Goal: Information Seeking & Learning: Learn about a topic

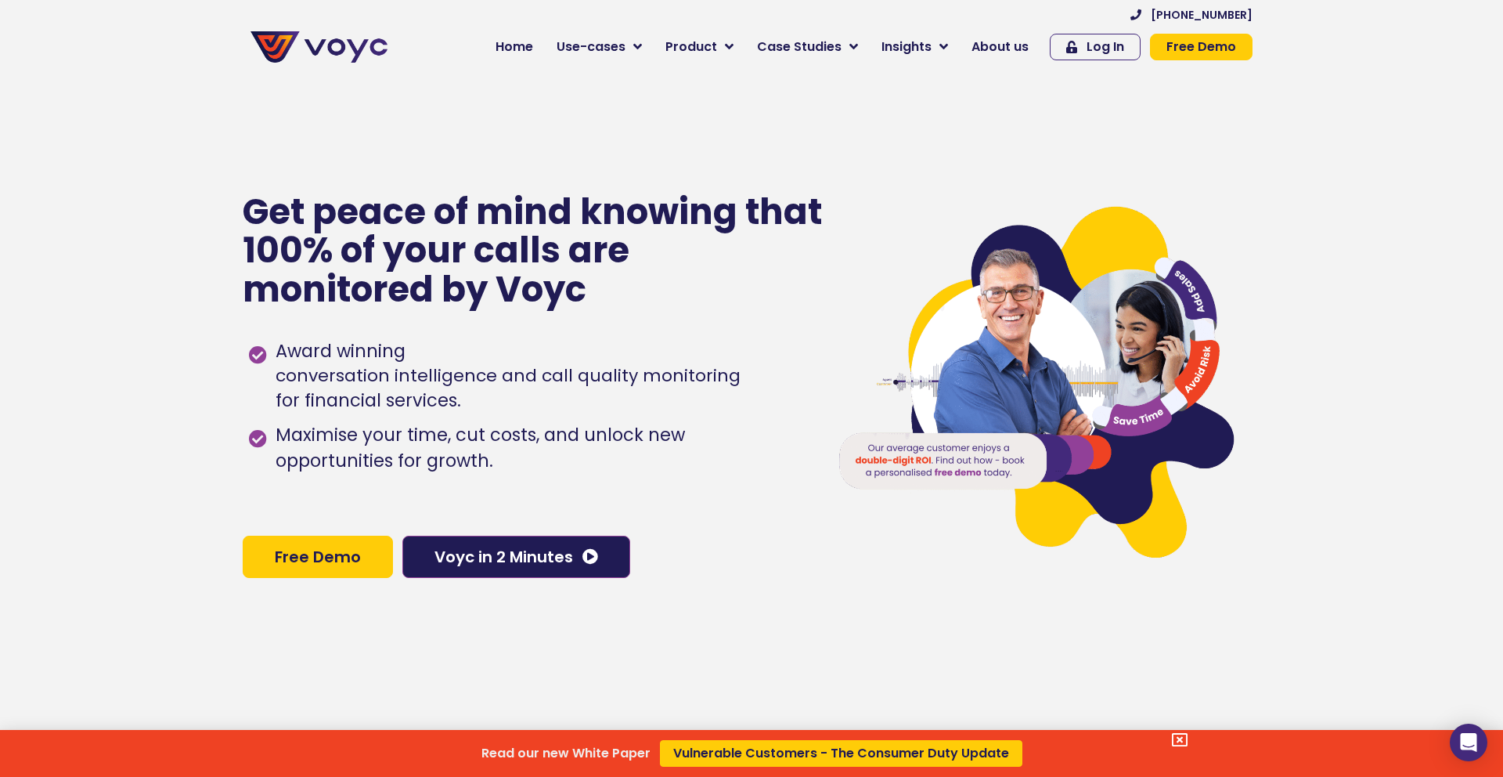
click at [450, 565] on div "Read our new White Paper Vulnerable Customers - The Consumer Duty Update" at bounding box center [751, 388] width 1503 height 777
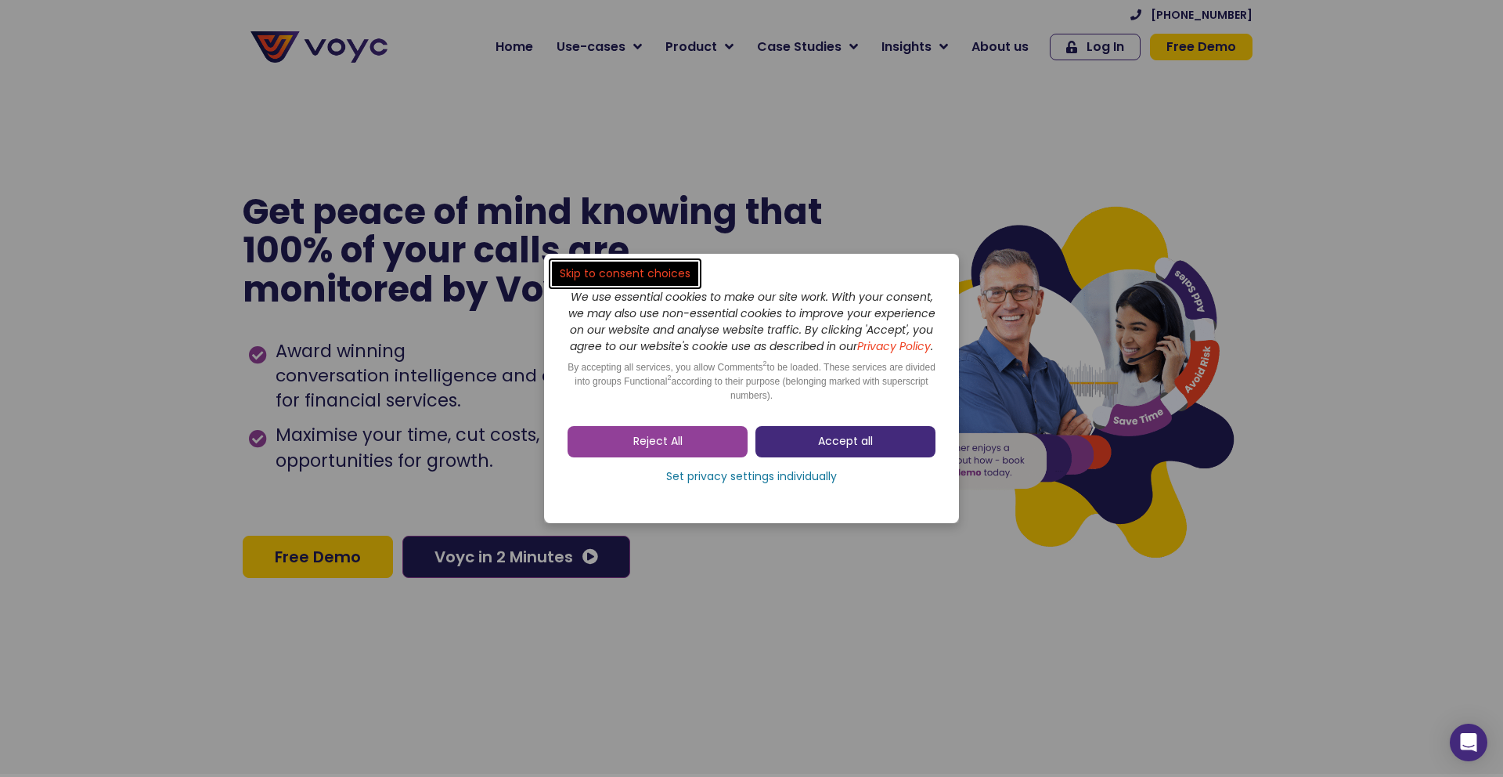
click at [815, 451] on link "Accept all" at bounding box center [846, 441] width 180 height 31
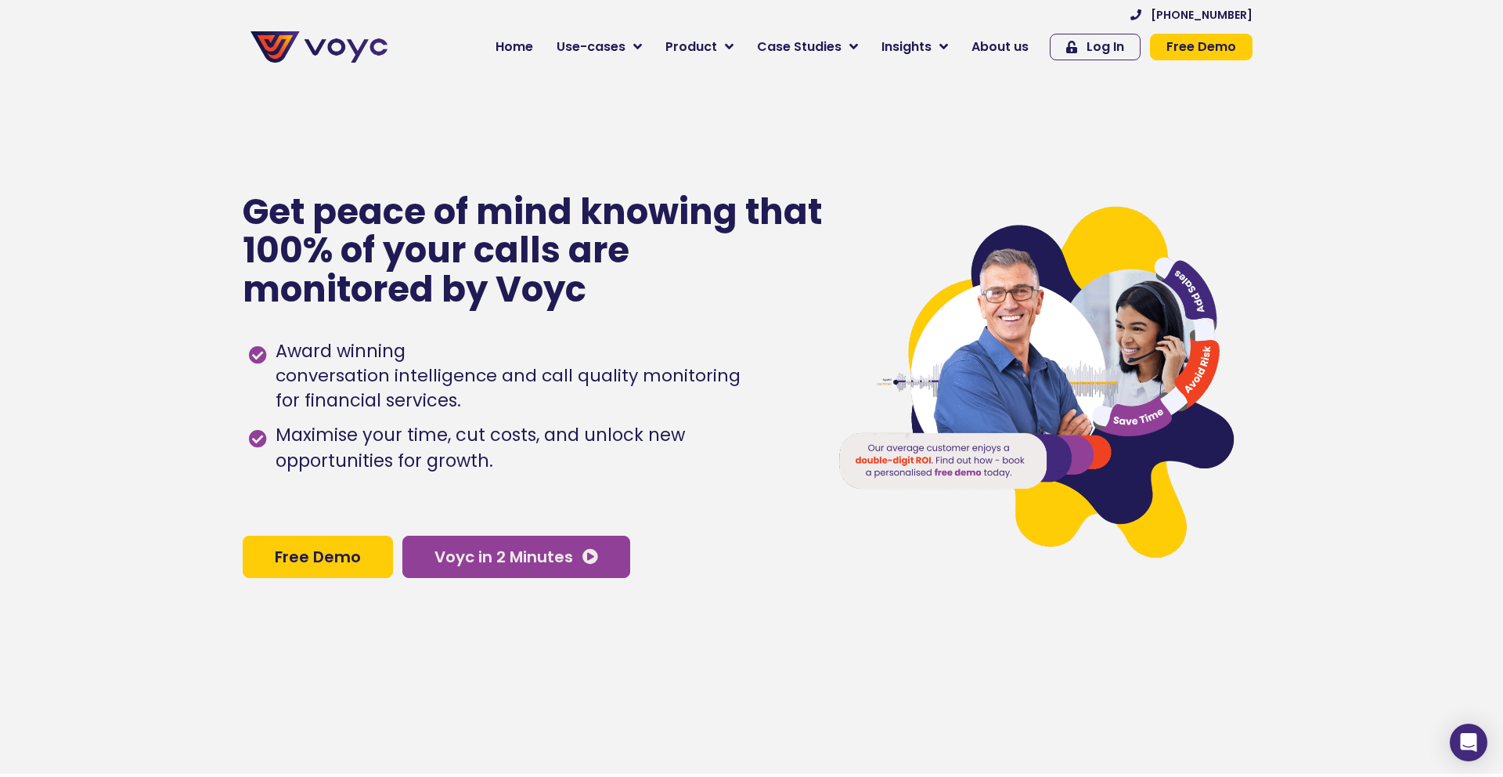
click at [548, 550] on span "Voyc in 2 Minutes" at bounding box center [504, 557] width 139 height 16
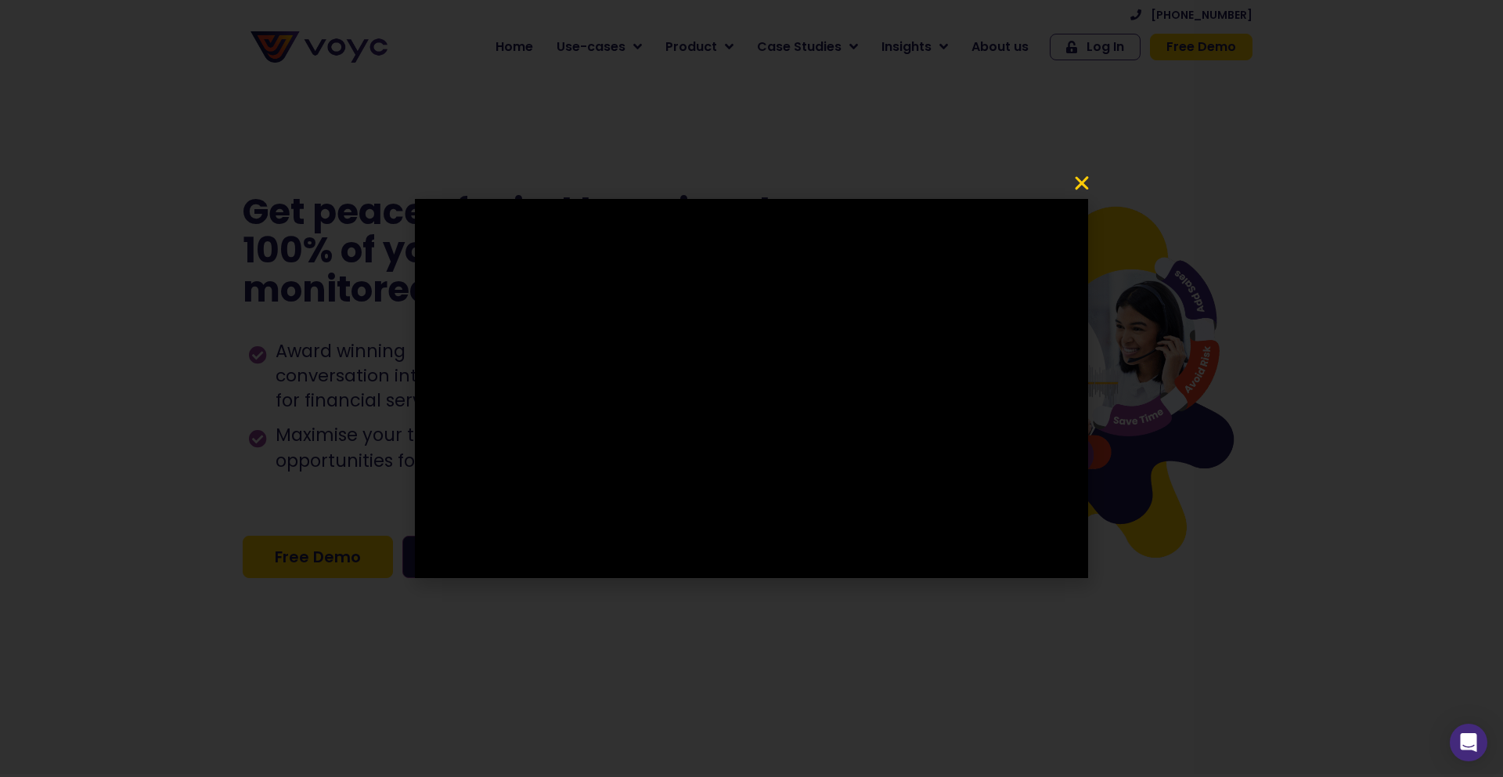
click at [1082, 180] on icon "Close" at bounding box center [1082, 183] width 19 height 19
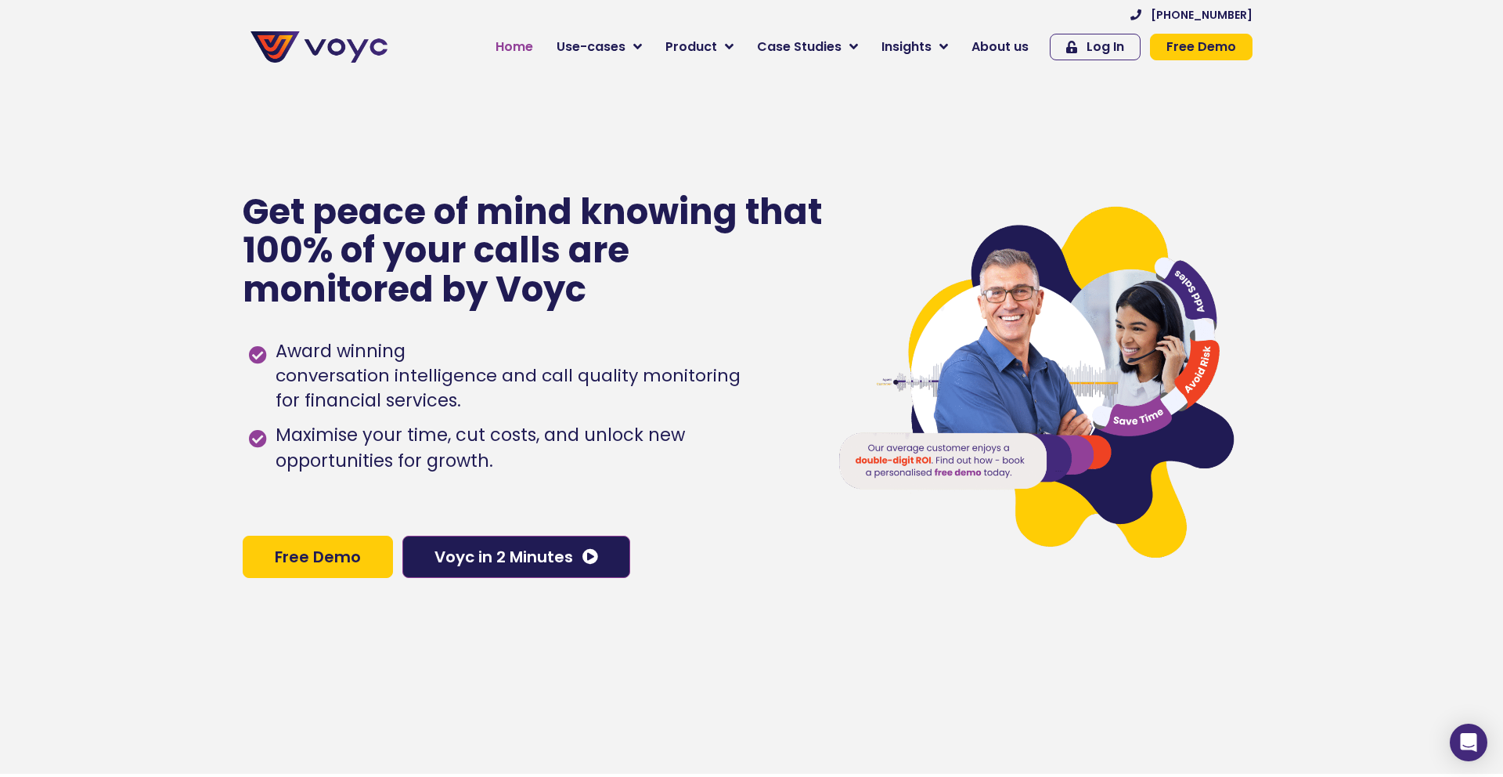
click at [527, 47] on span "Home" at bounding box center [515, 47] width 38 height 19
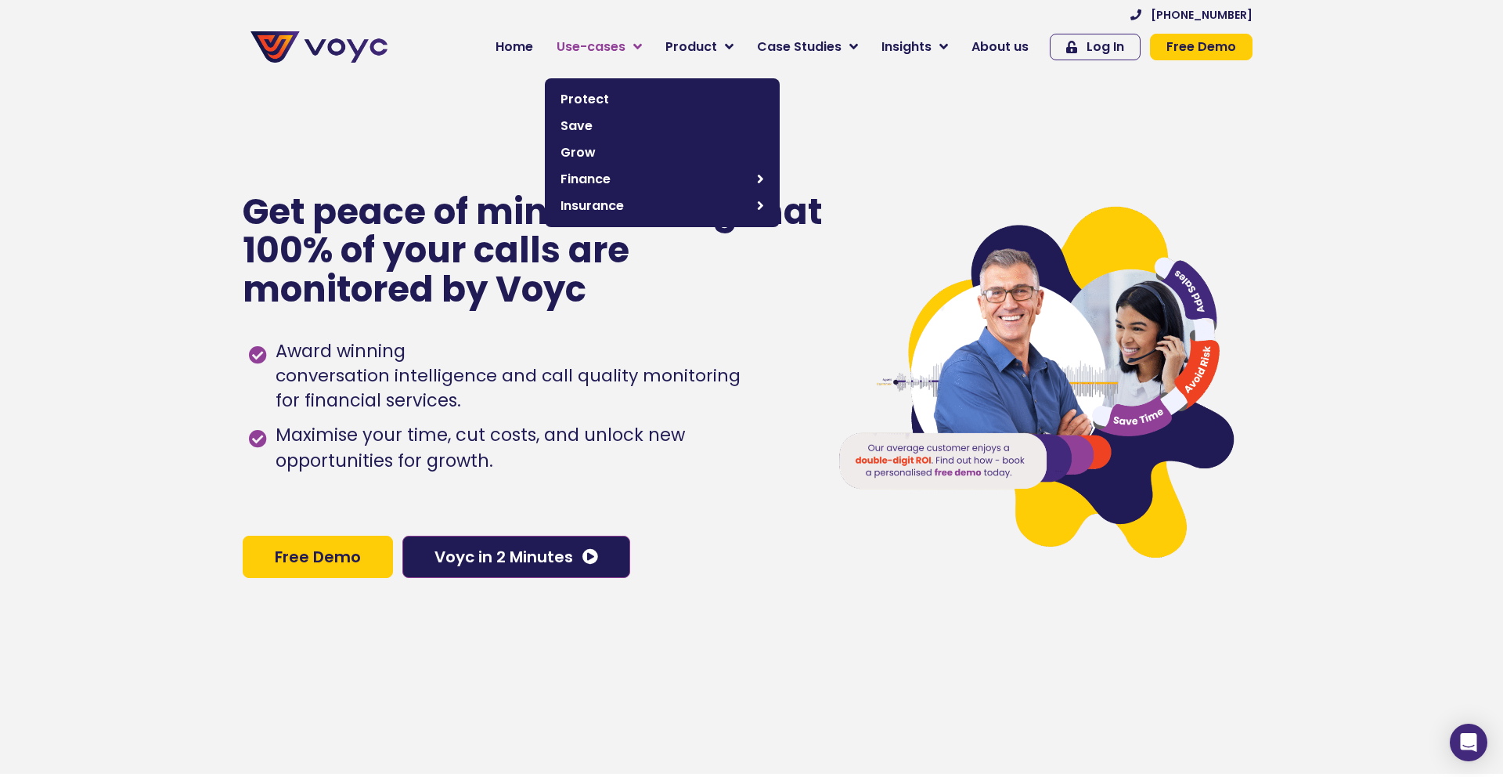
click at [637, 44] on link "Use-cases" at bounding box center [599, 46] width 109 height 31
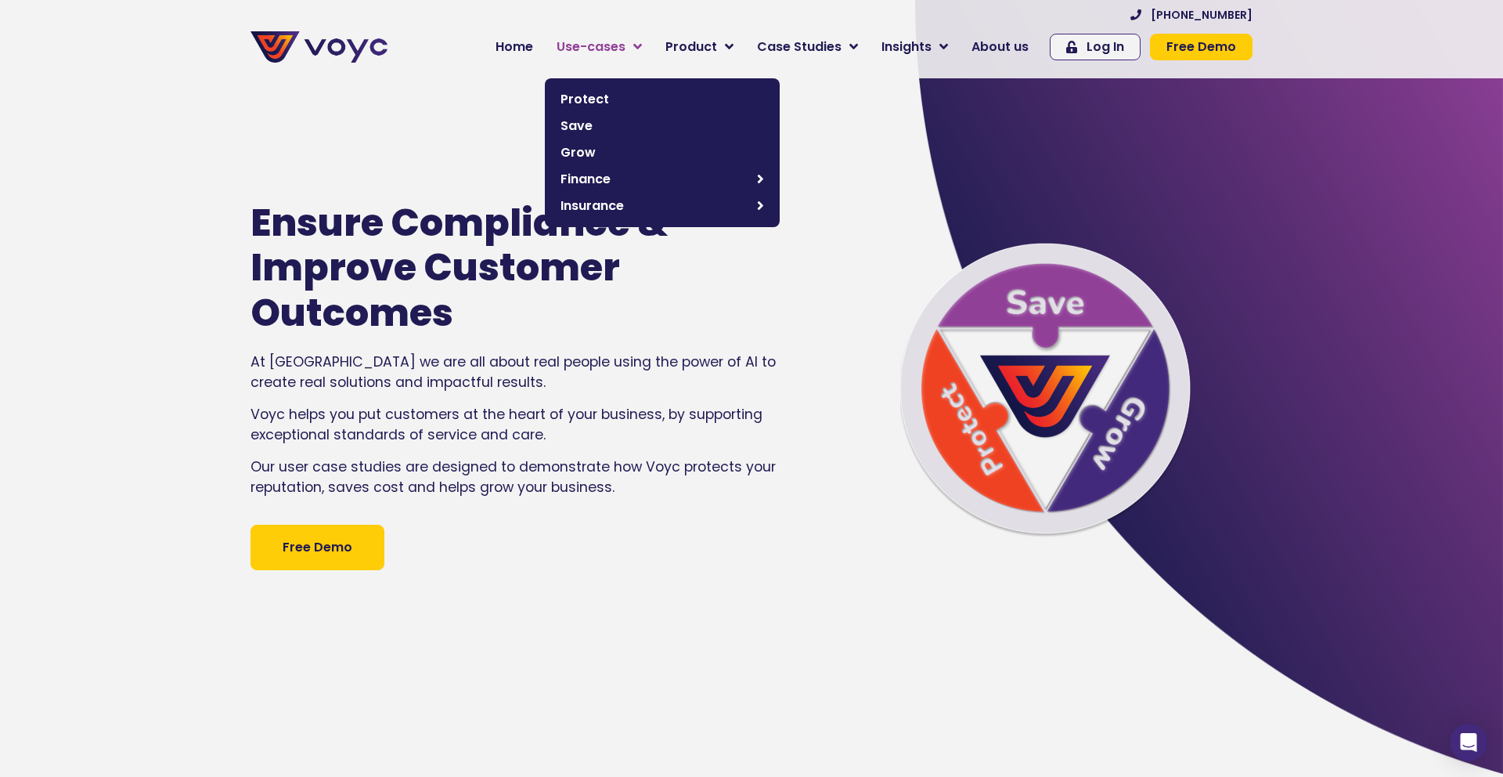
click at [636, 39] on link "Use-cases" at bounding box center [599, 46] width 109 height 31
click at [600, 117] on span "Save" at bounding box center [663, 126] width 204 height 19
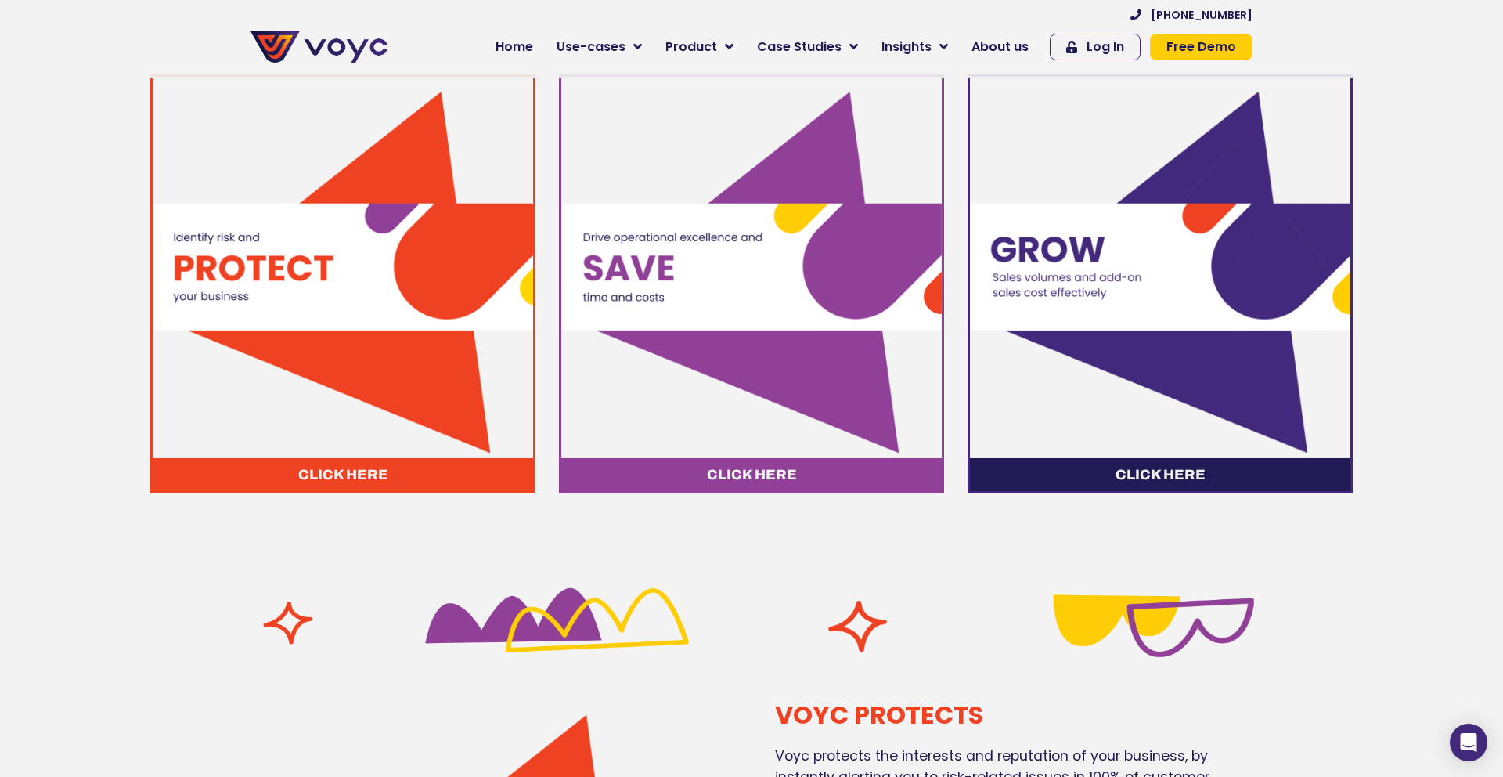
scroll to position [1037, 0]
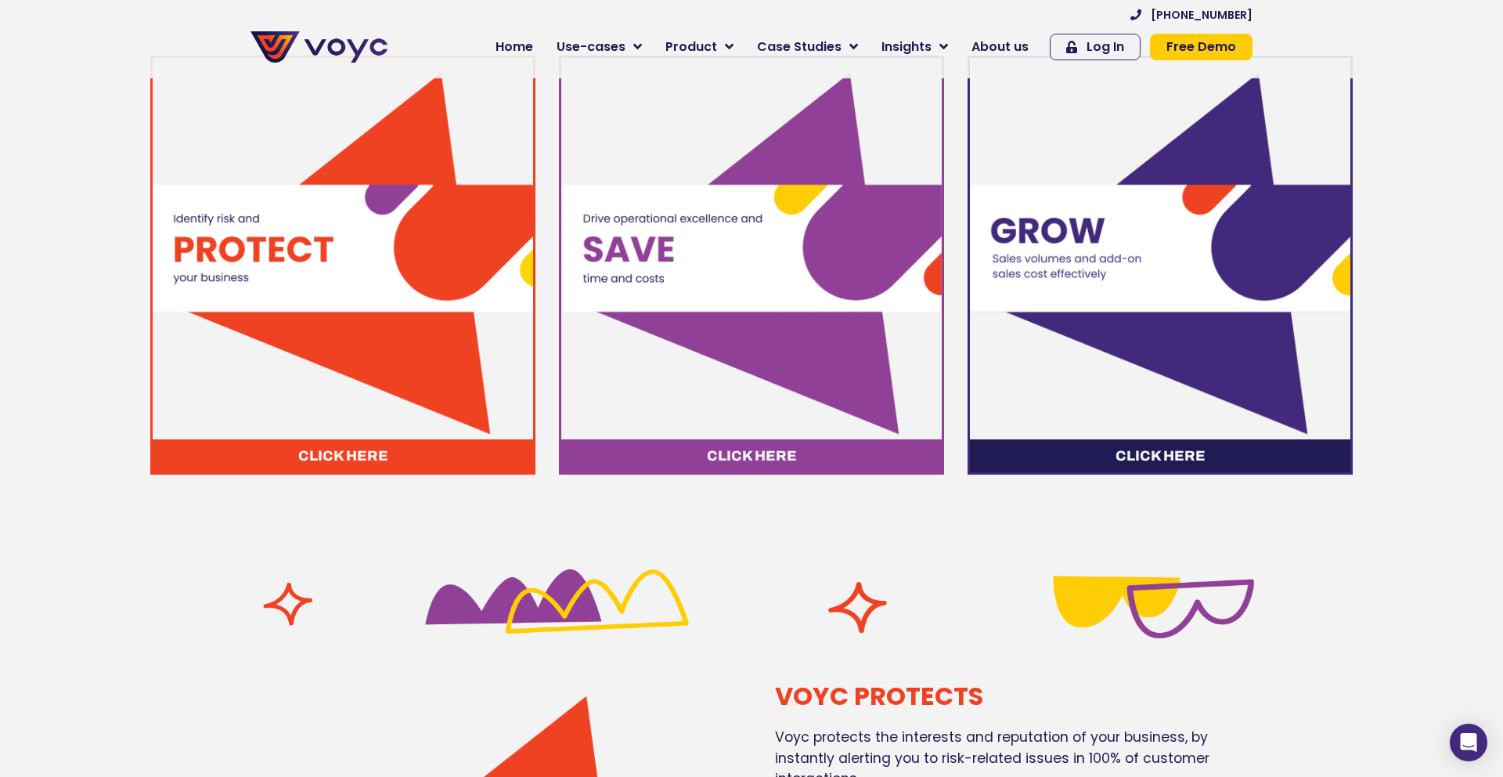
click at [375, 279] on img at bounding box center [343, 248] width 380 height 380
click at [344, 452] on span "Click here" at bounding box center [343, 456] width 90 height 14
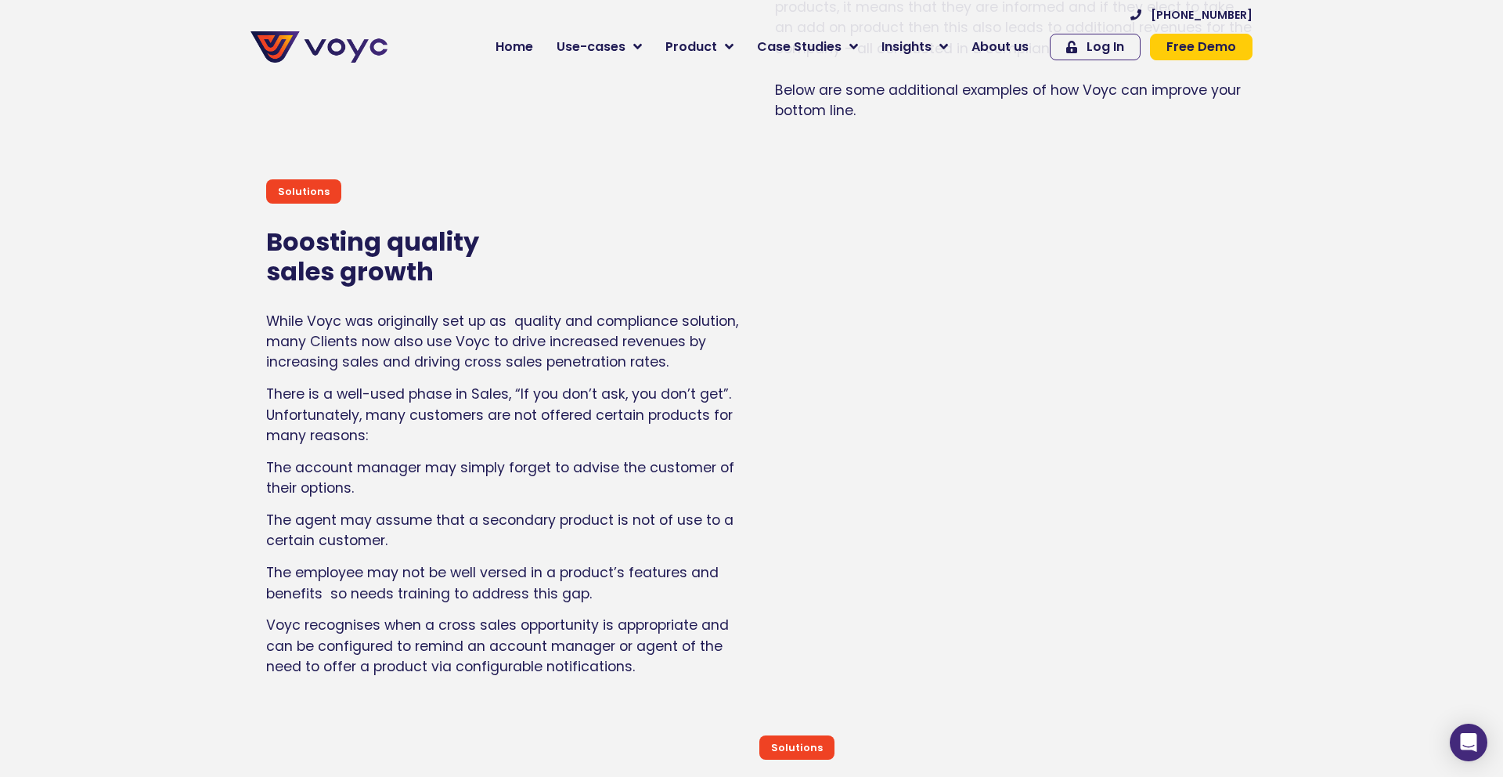
scroll to position [6378, 0]
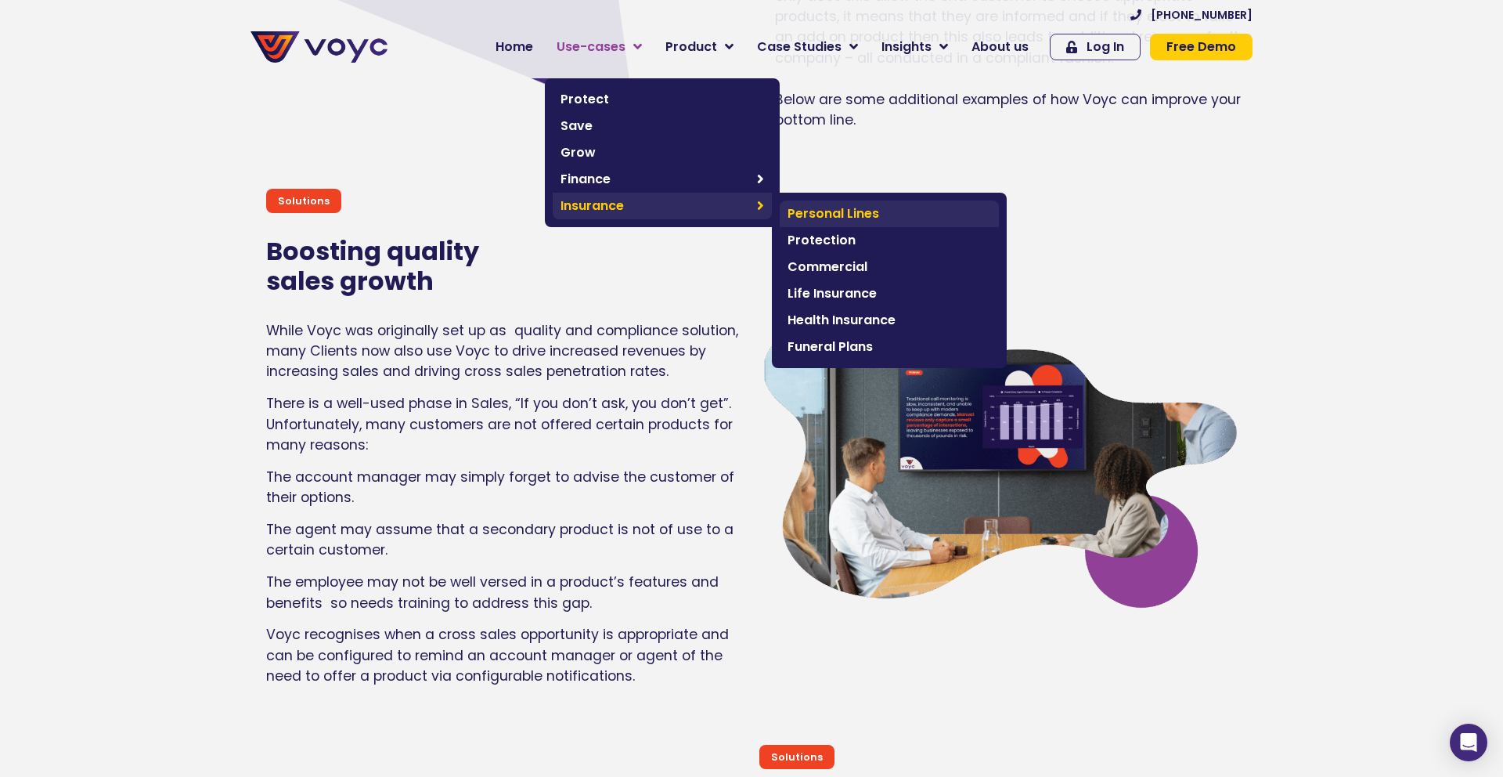
click at [803, 215] on span "Personal Lines" at bounding box center [890, 213] width 204 height 19
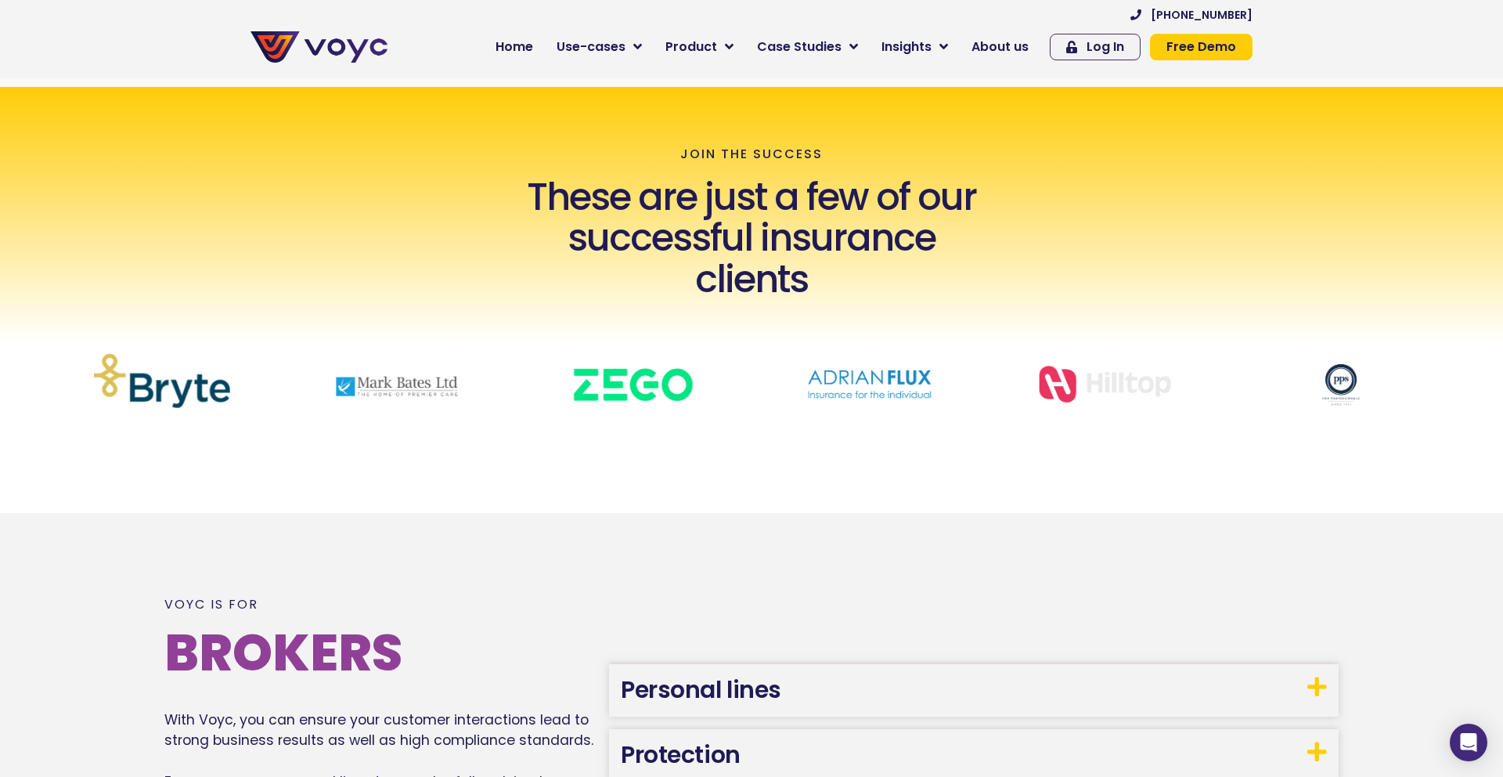
scroll to position [545, 0]
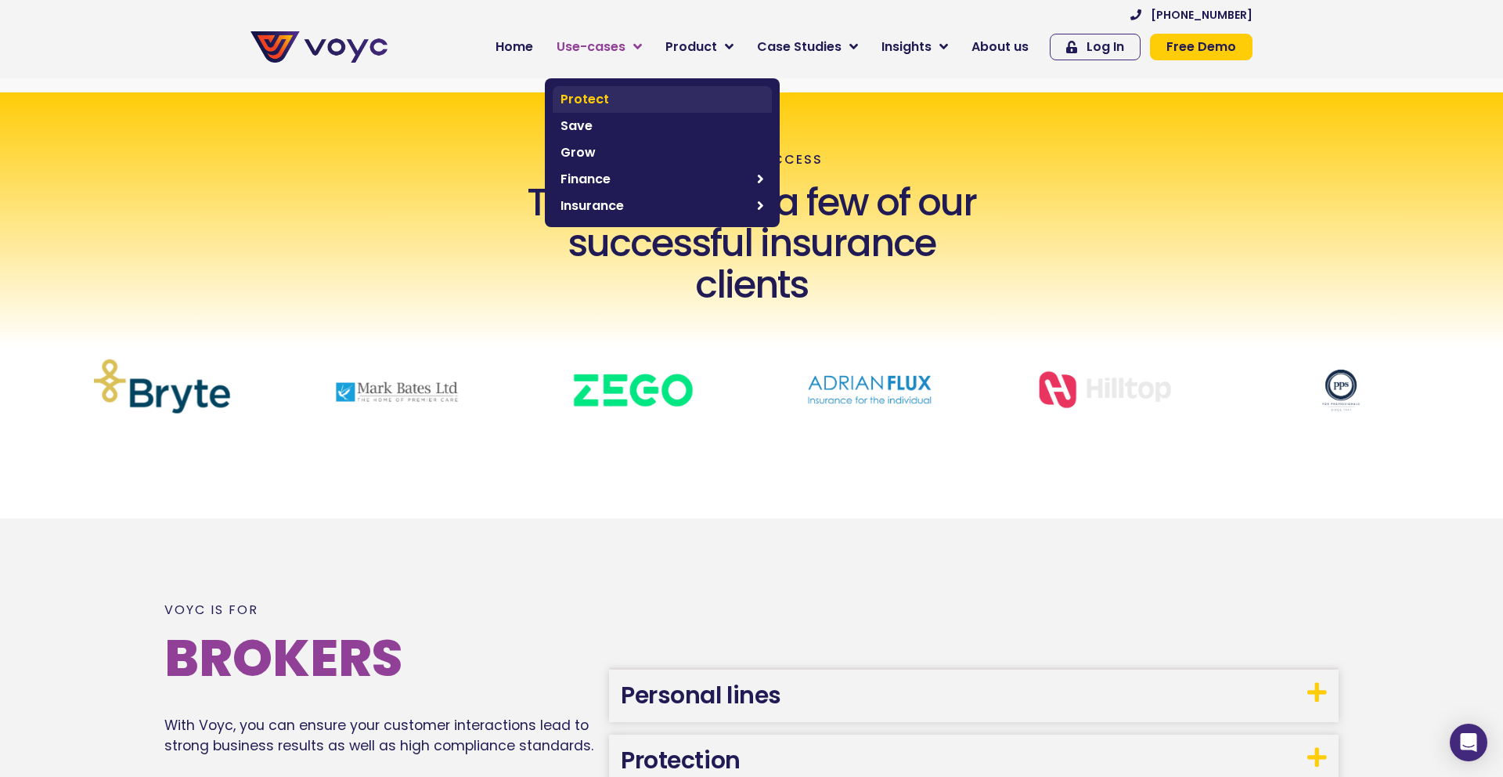
click at [600, 99] on span "Protect" at bounding box center [663, 99] width 204 height 19
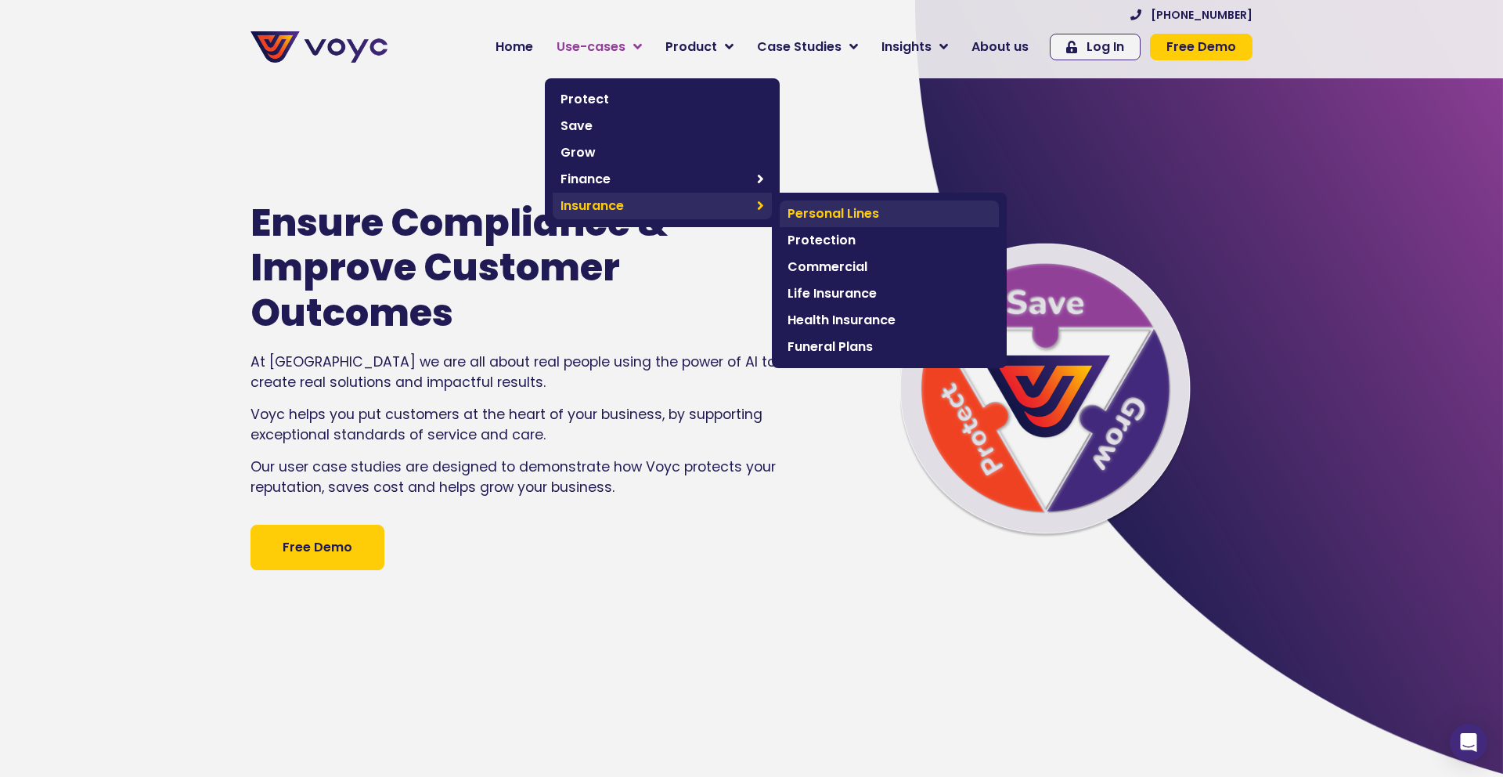
click at [821, 209] on span "Personal Lines" at bounding box center [890, 213] width 204 height 19
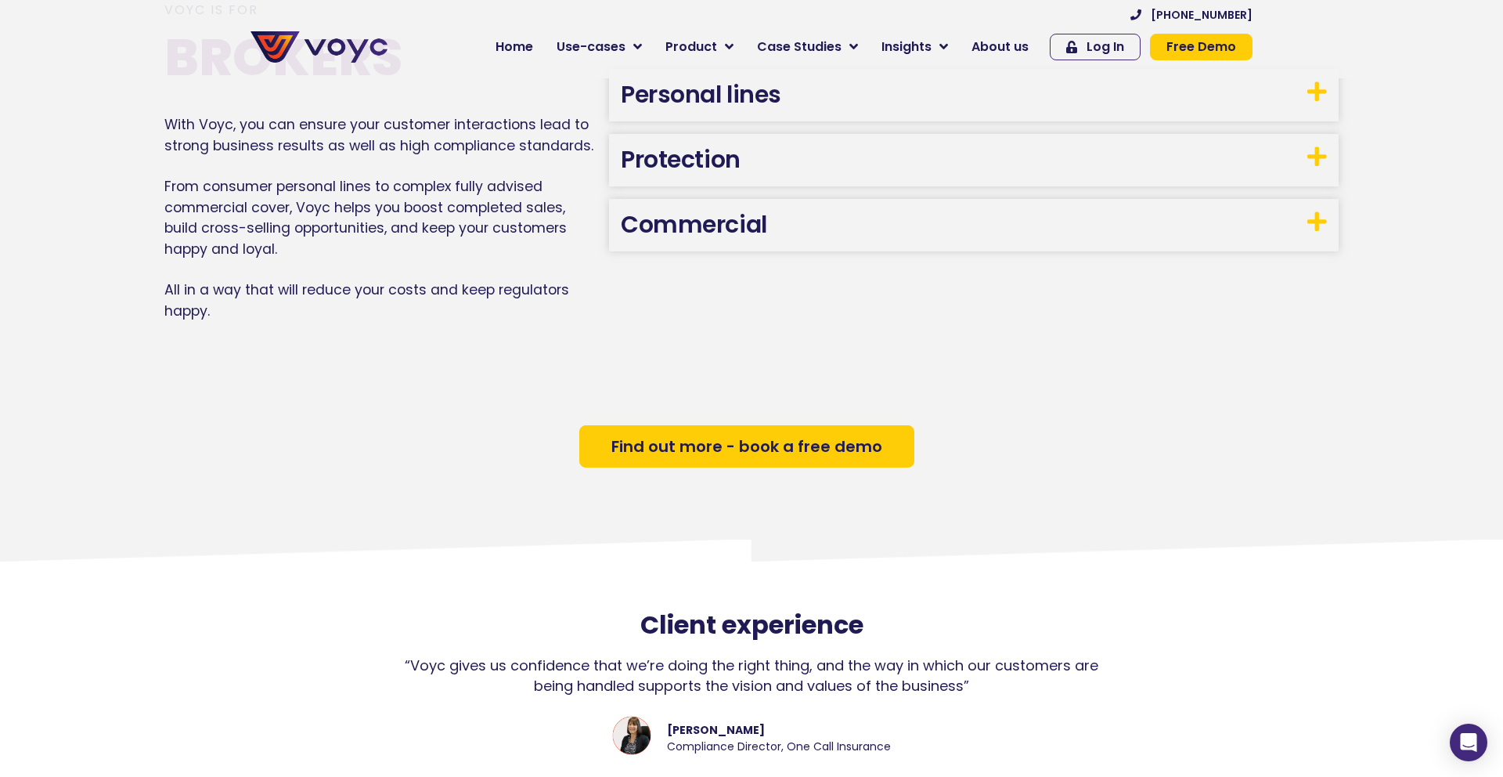
click at [756, 103] on link "Personal lines" at bounding box center [701, 95] width 160 height 34
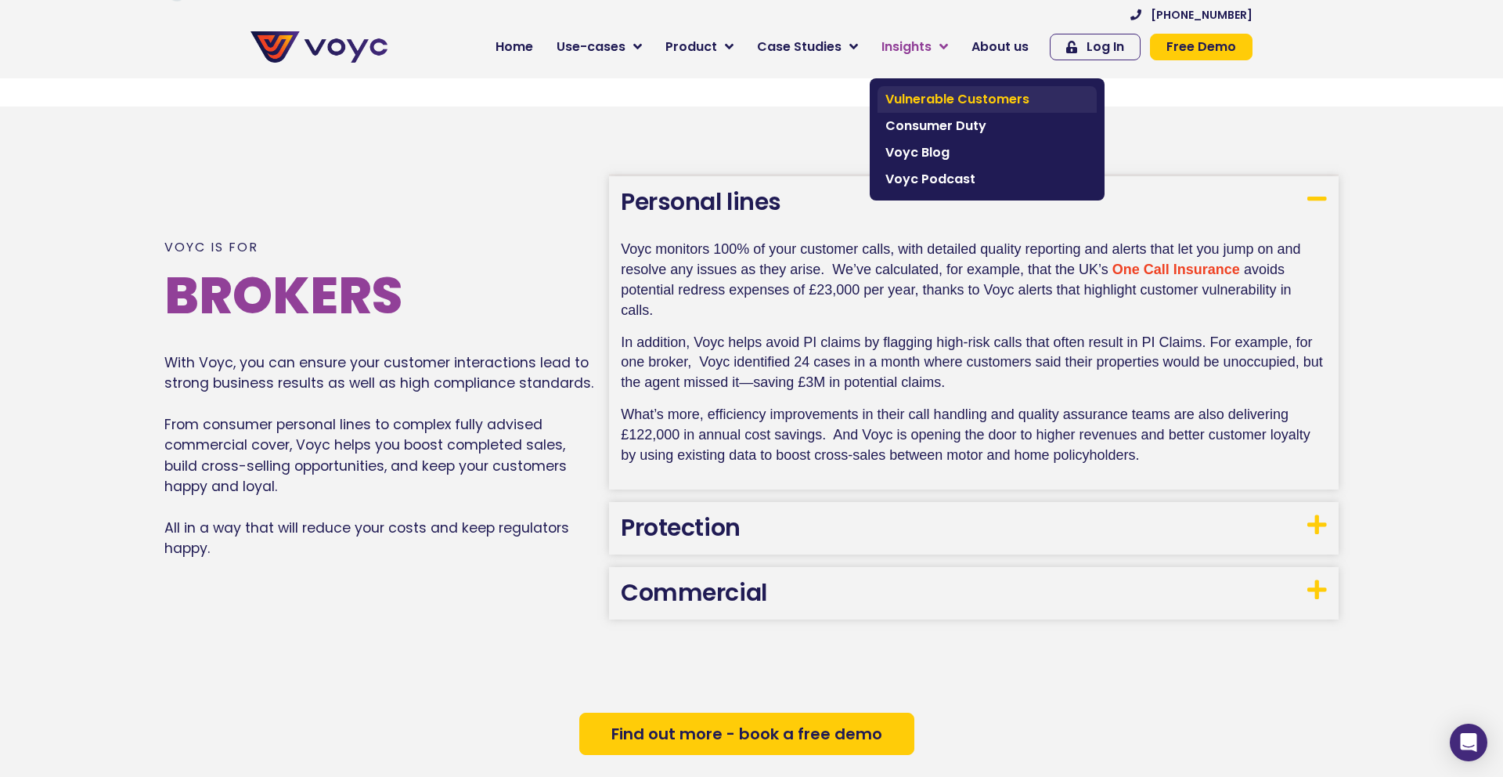
scroll to position [957, 0]
click at [939, 114] on link "Consumer Duty" at bounding box center [987, 126] width 219 height 27
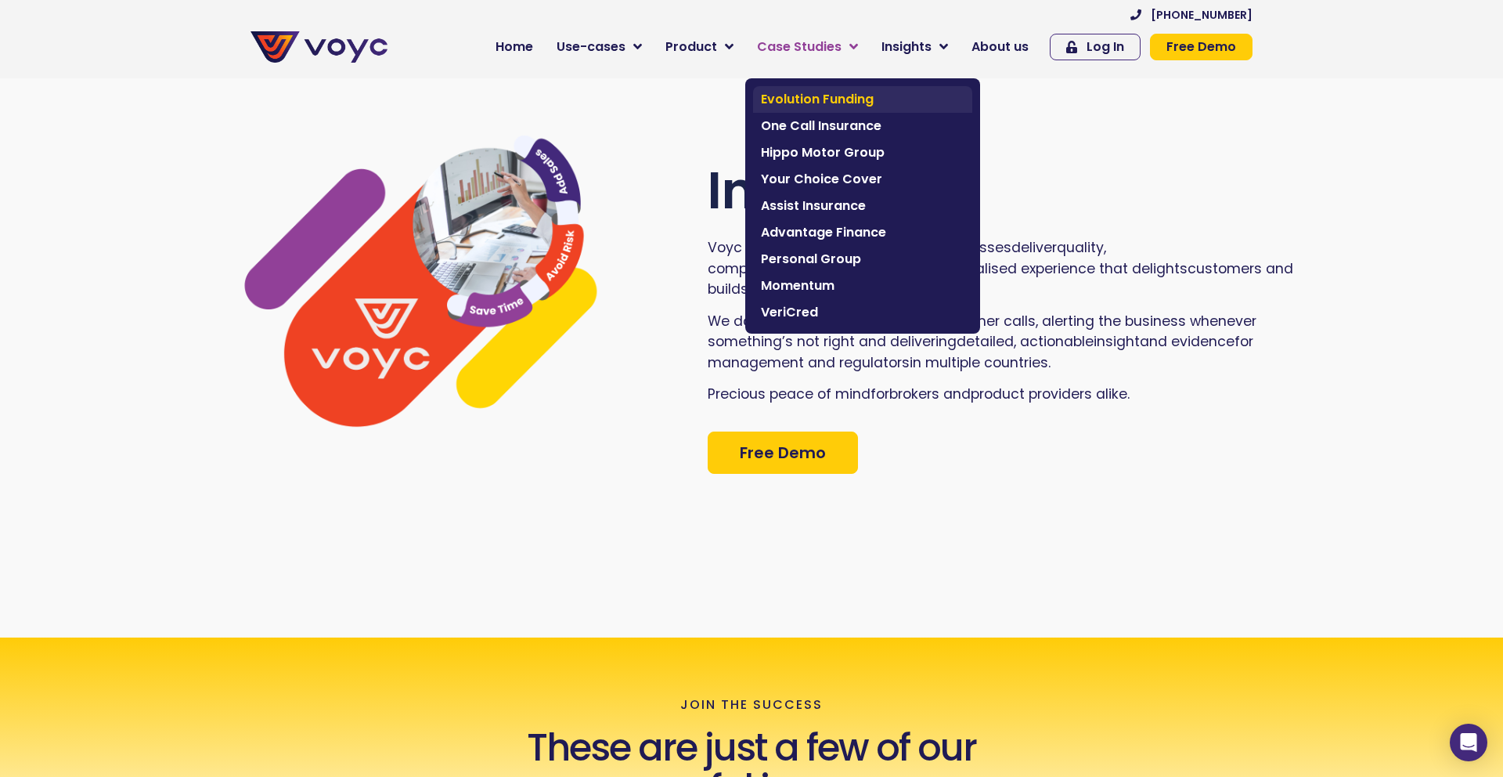
click at [820, 103] on span "Evolution Funding" at bounding box center [863, 99] width 204 height 19
